Goal: Information Seeking & Learning: Learn about a topic

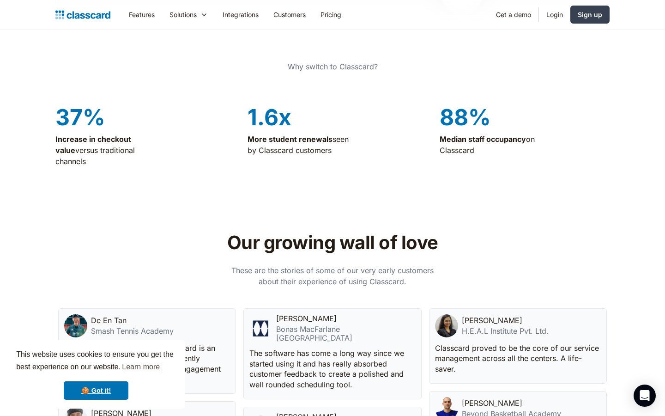
scroll to position [27, 0]
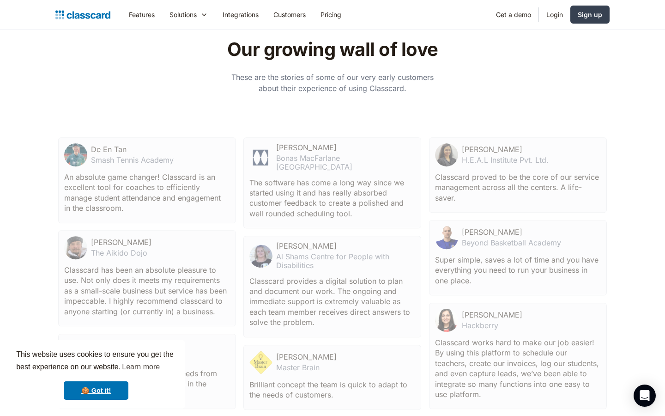
scroll to position [2, 0]
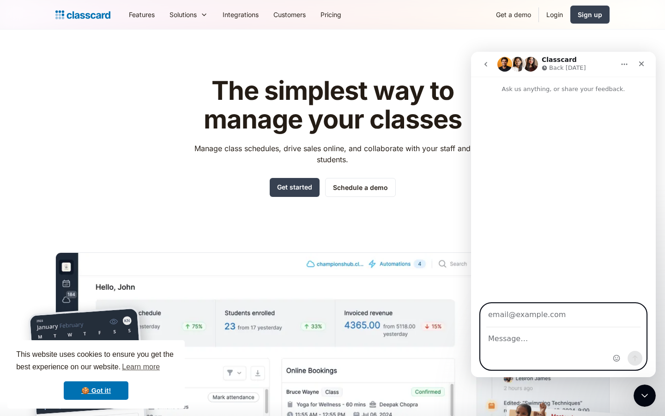
click at [564, 315] on input "Your email" at bounding box center [563, 316] width 154 height 24
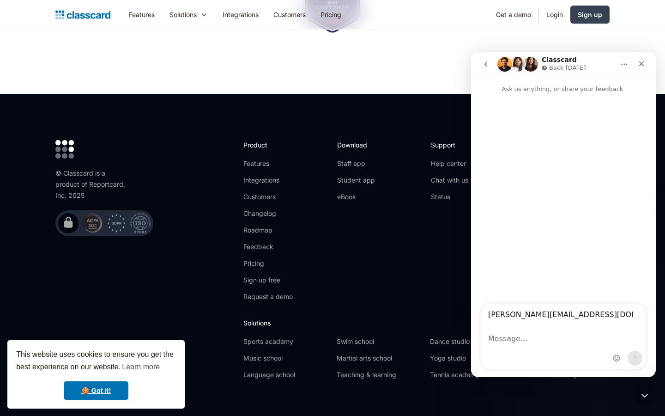
scroll to position [2, 0]
click at [625, 64] on icon "Home" at bounding box center [625, 64] width 6 height 1
click at [564, 315] on input "lonzo.roob33@recodz.com" at bounding box center [563, 316] width 154 height 24
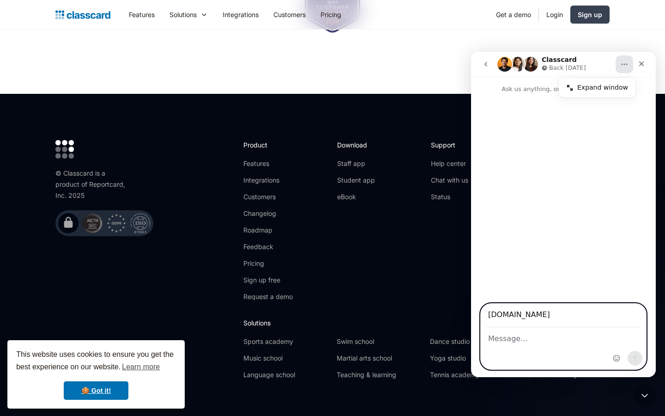
type input ".com"
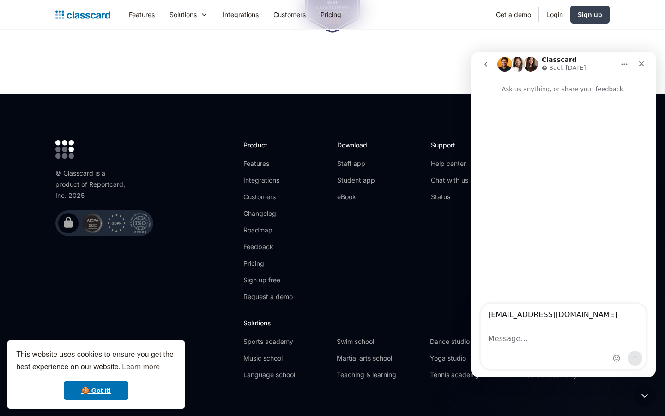
scroll to position [0, 0]
click at [625, 64] on icon "Home" at bounding box center [625, 64] width 6 height 1
click at [564, 315] on input "isobel72@hotmail.com" at bounding box center [563, 316] width 154 height 24
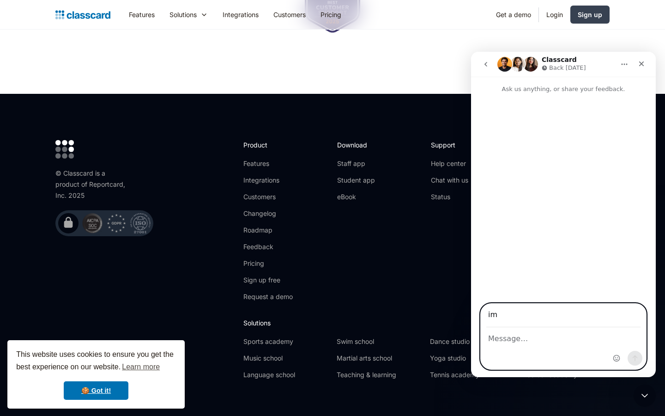
type input "m"
type input "lonzo.roob33@recodz.com"
